Goal: Information Seeking & Learning: Learn about a topic

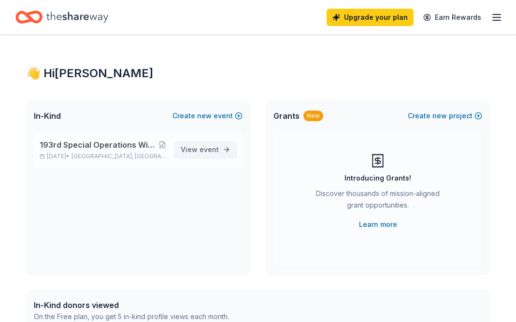
click at [200, 148] on span "event" at bounding box center [208, 149] width 19 height 8
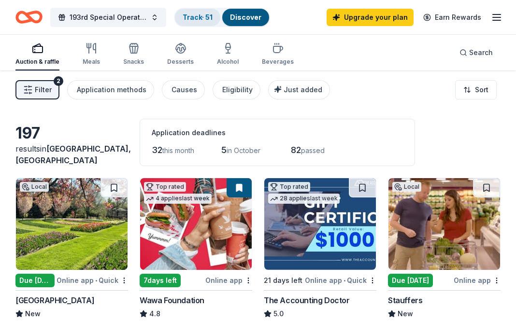
click at [202, 15] on link "Track · 51" at bounding box center [198, 17] width 30 height 8
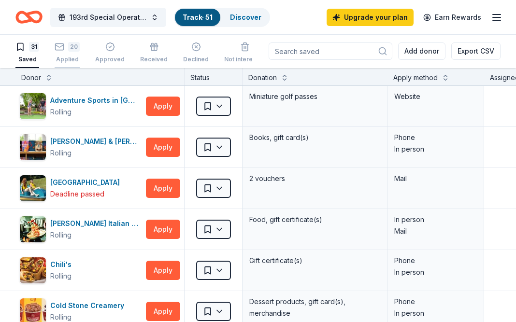
click at [71, 53] on div "20 Applied" at bounding box center [67, 52] width 25 height 21
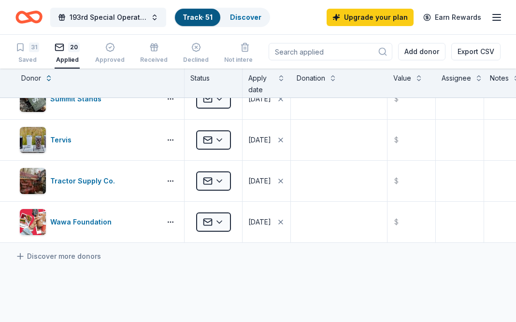
scroll to position [703, 0]
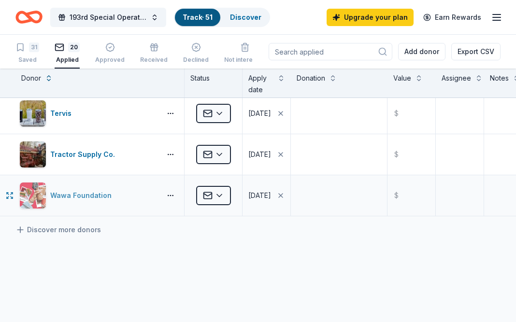
click at [84, 194] on div "Wawa Foundation" at bounding box center [82, 196] width 65 height 12
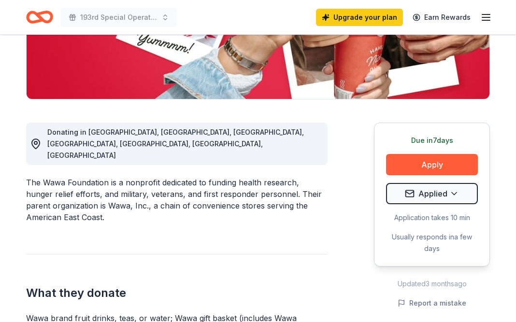
scroll to position [194, 0]
